Goal: Task Accomplishment & Management: Manage account settings

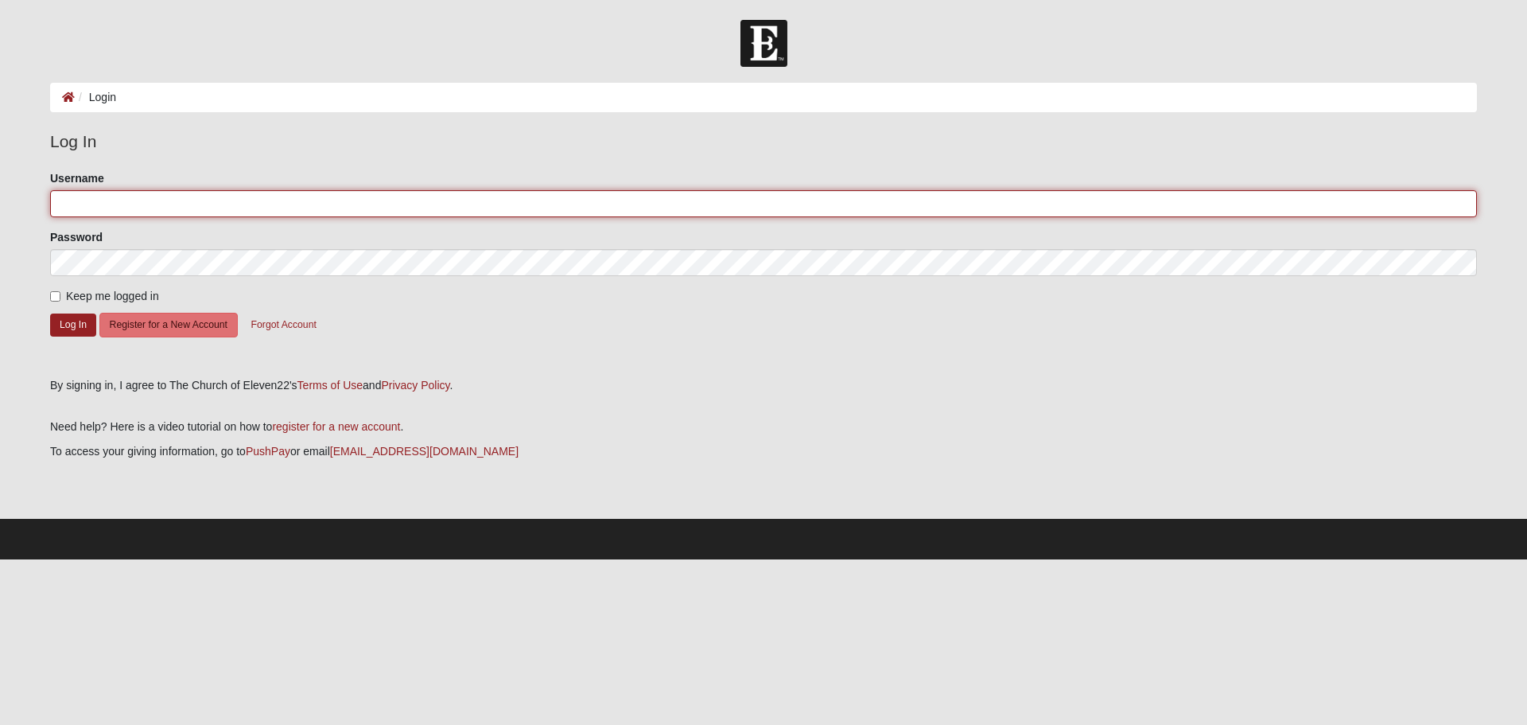
click at [275, 192] on input "Username" at bounding box center [763, 203] width 1427 height 27
type input "[PERSON_NAME]"
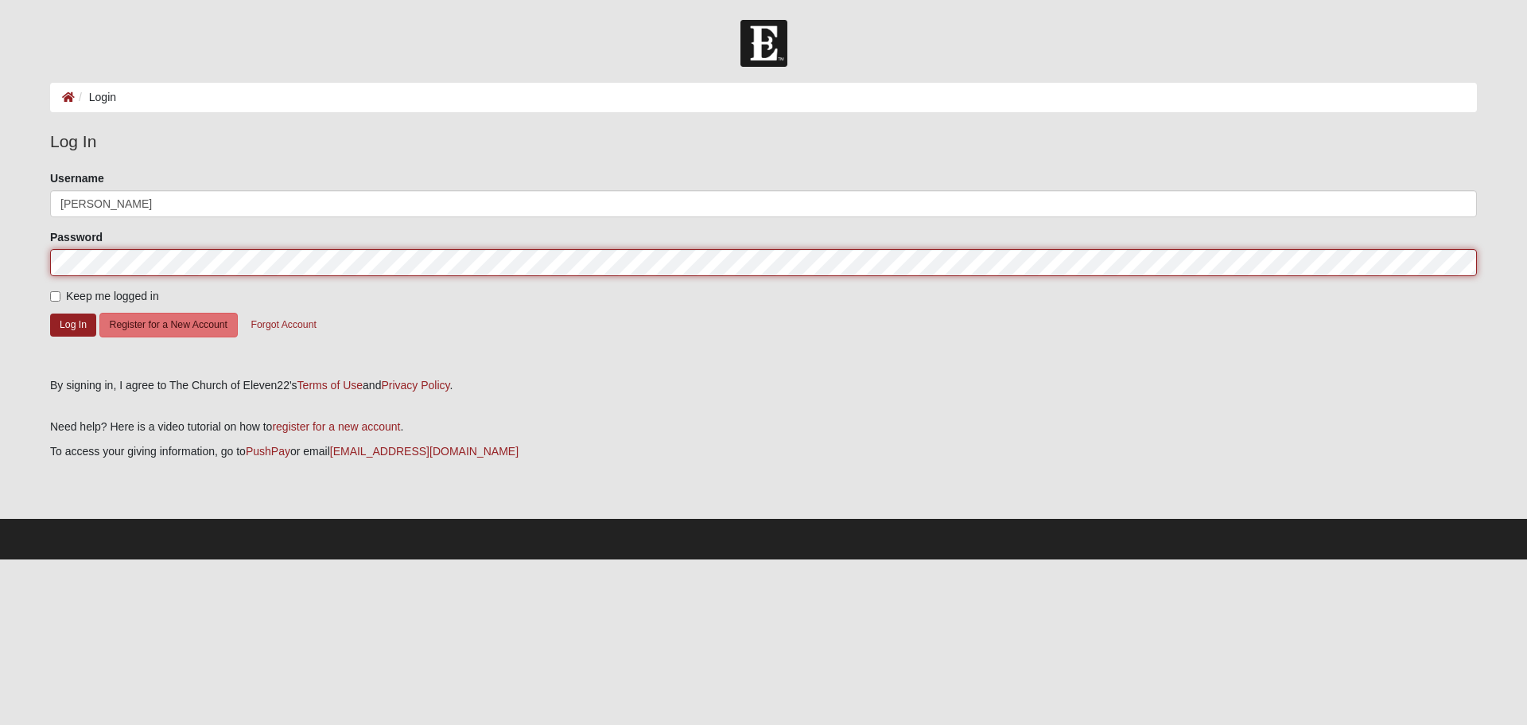
click at [50, 313] on button "Log In" at bounding box center [73, 324] width 46 height 23
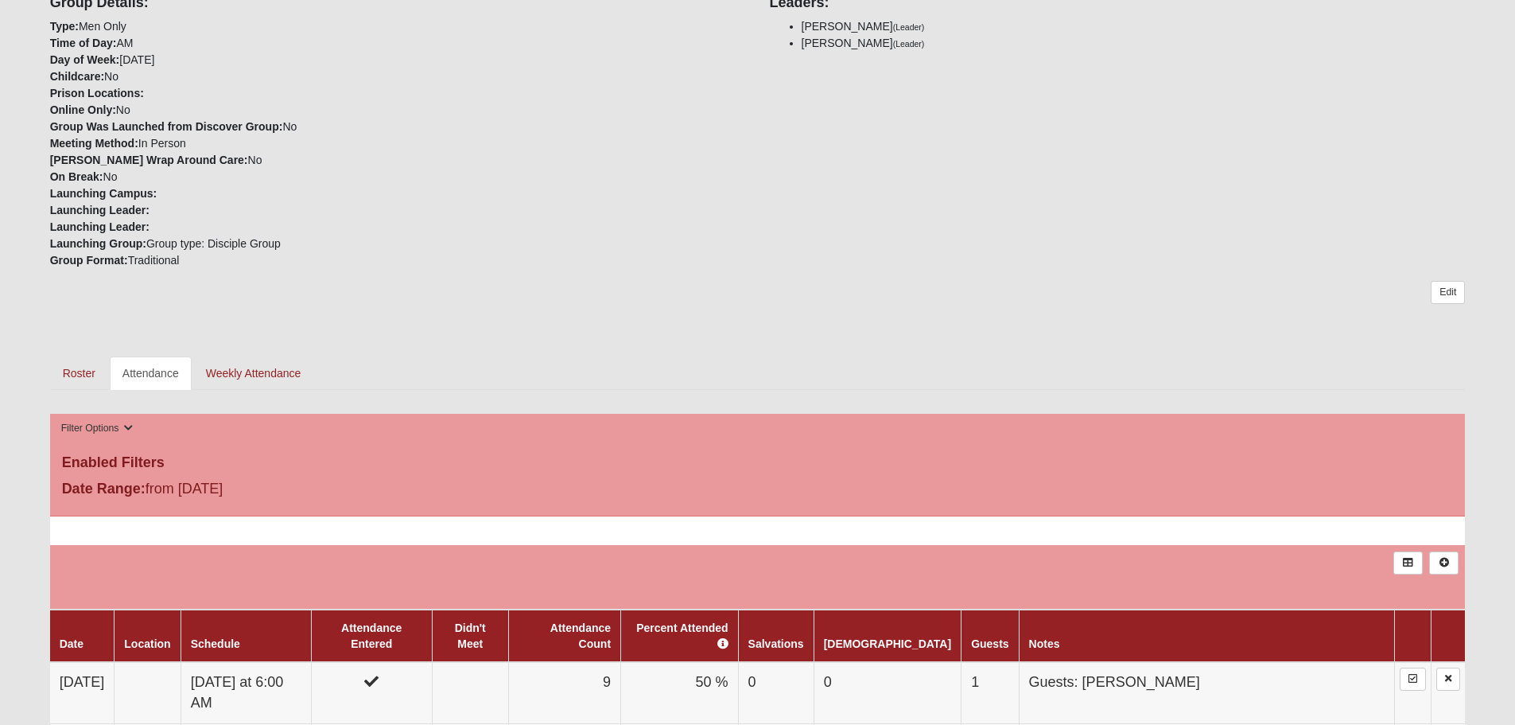
scroll to position [398, 0]
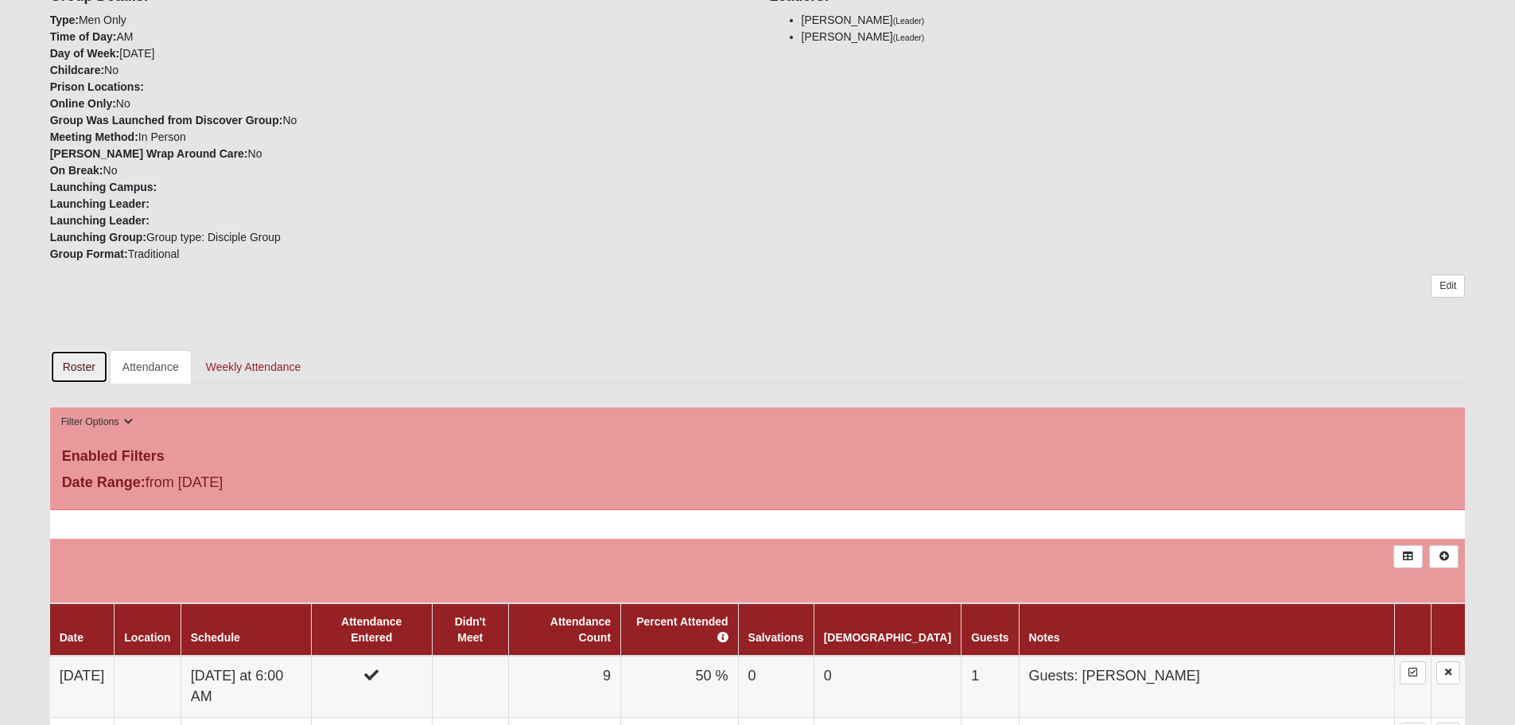
click at [83, 358] on link "Roster" at bounding box center [79, 366] width 58 height 33
